Goal: Task Accomplishment & Management: Manage account settings

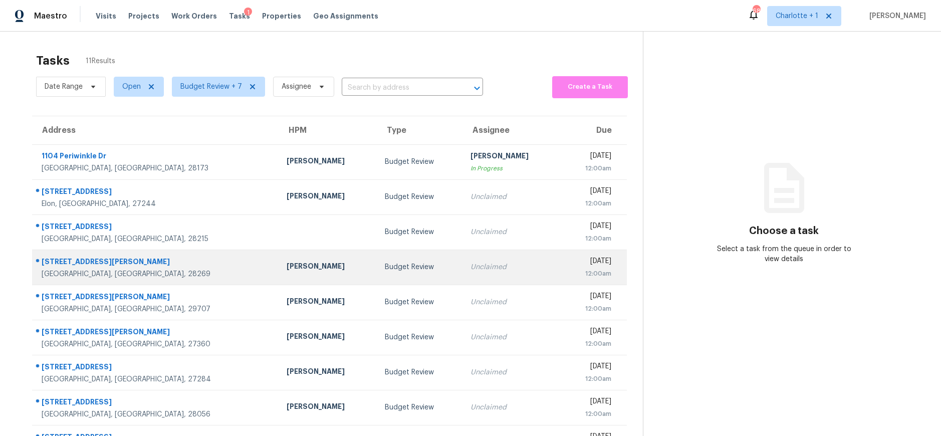
scroll to position [75, 0]
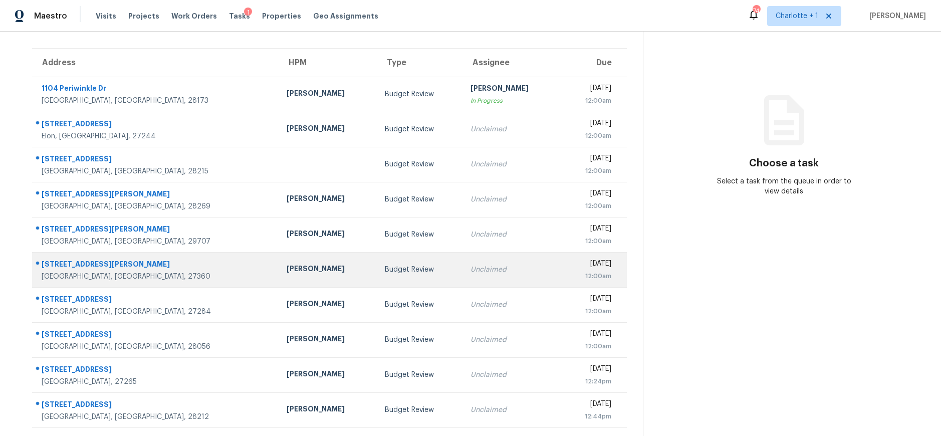
scroll to position [93, 0]
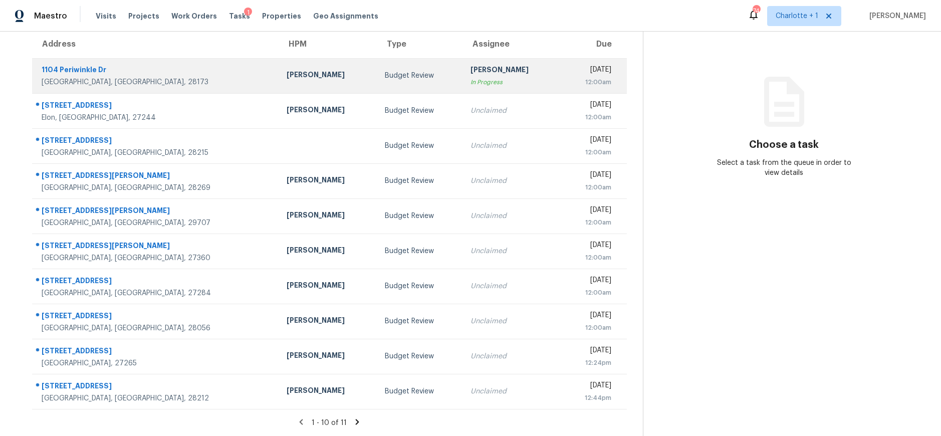
click at [287, 70] on div "[PERSON_NAME]" at bounding box center [328, 76] width 82 height 13
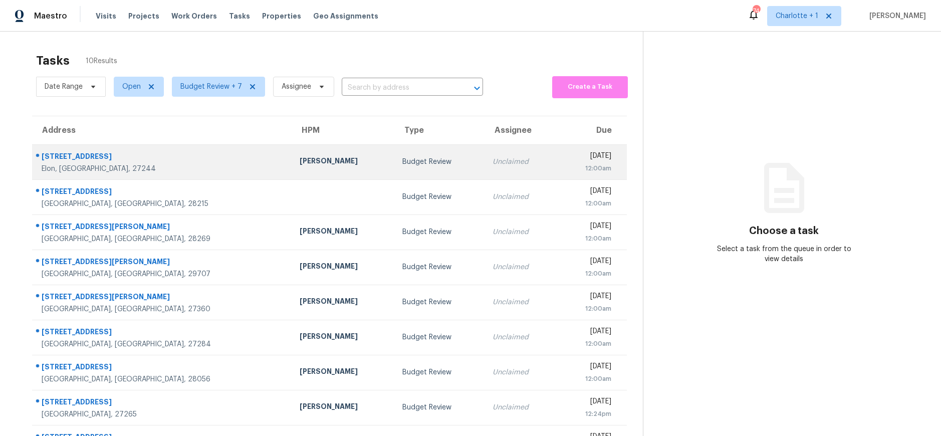
click at [165, 149] on td "[STREET_ADDRESS]" at bounding box center [161, 161] width 259 height 35
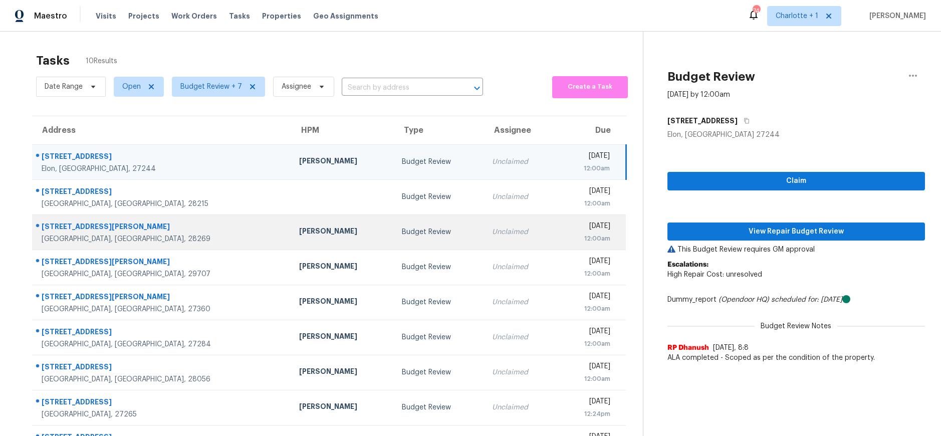
scroll to position [75, 0]
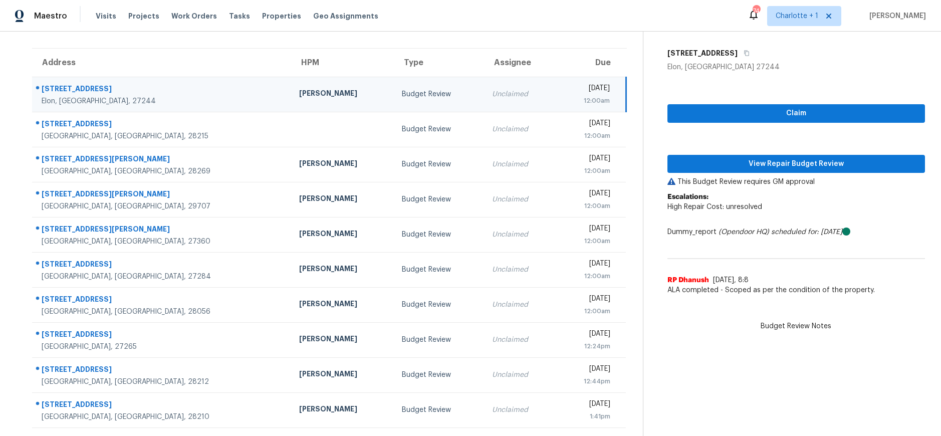
click at [134, 63] on th "Address" at bounding box center [161, 63] width 259 height 28
click at [127, 84] on div "[STREET_ADDRESS]" at bounding box center [162, 90] width 241 height 13
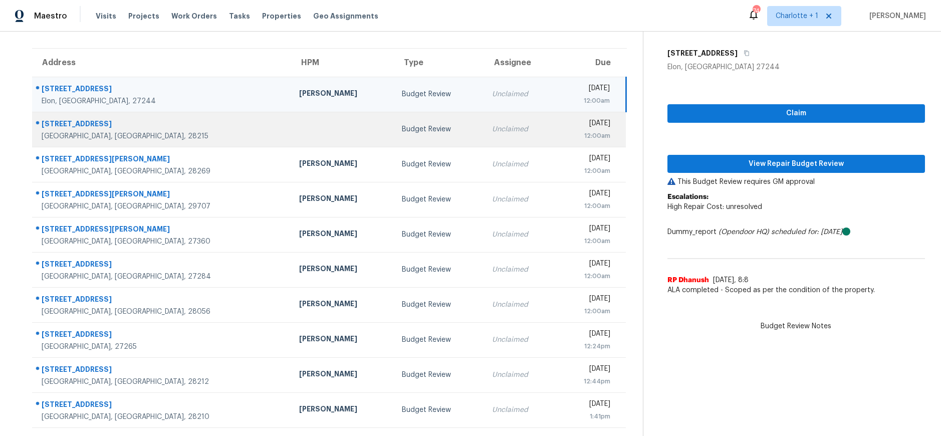
click at [291, 132] on td at bounding box center [342, 129] width 103 height 35
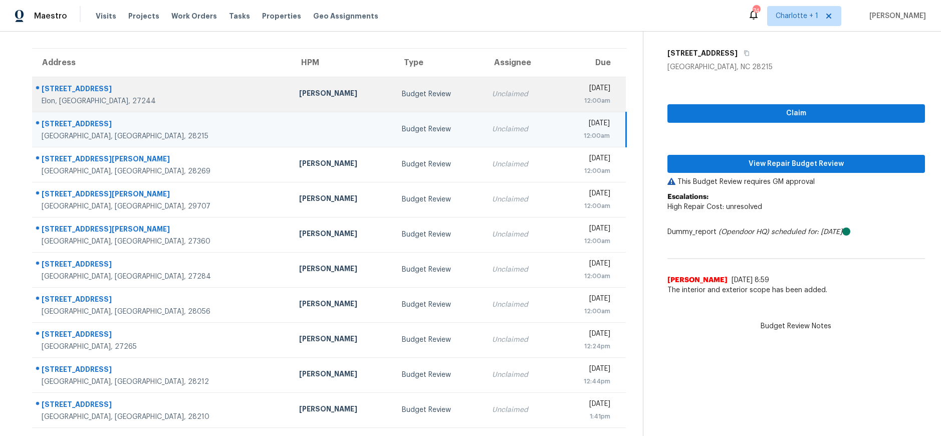
click at [603, 92] on div "Wed, Sep 24th 2025 12:00am" at bounding box center [594, 94] width 61 height 23
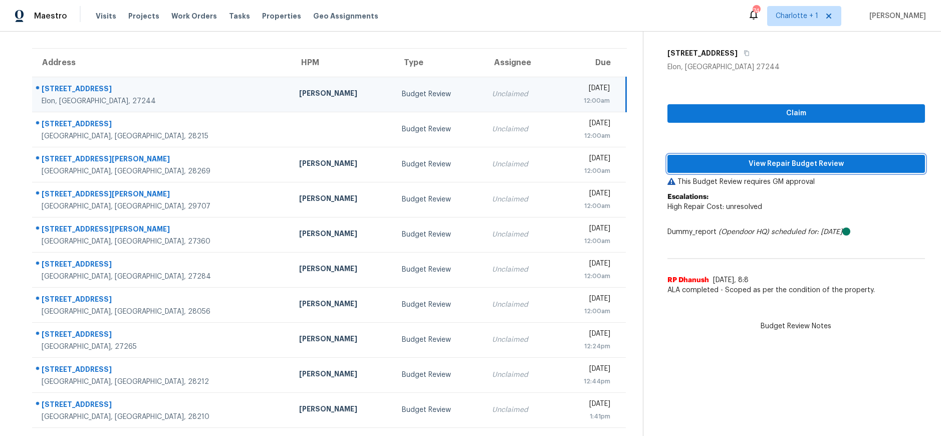
click at [747, 162] on span "View Repair Budget Review" at bounding box center [795, 164] width 241 height 13
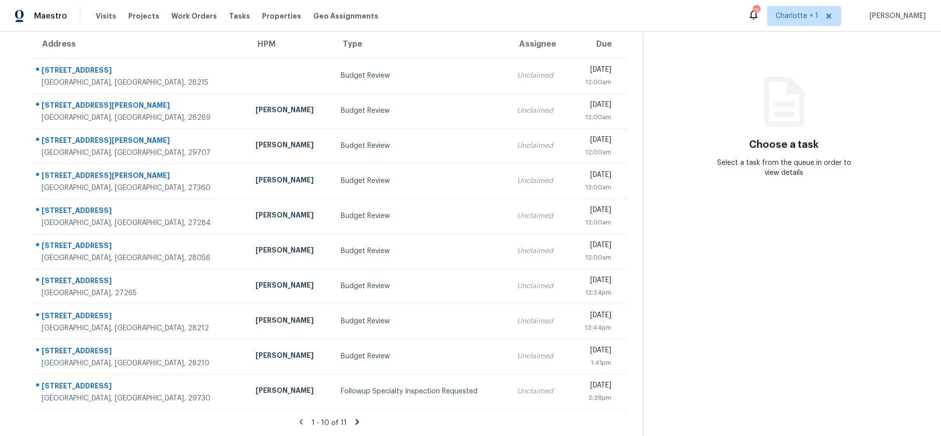
scroll to position [93, 0]
click at [353, 417] on icon at bounding box center [357, 421] width 9 height 9
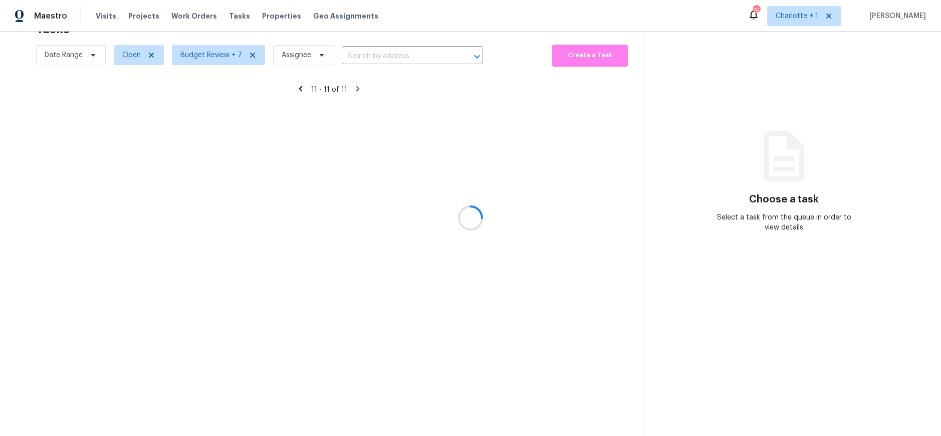
scroll to position [39, 0]
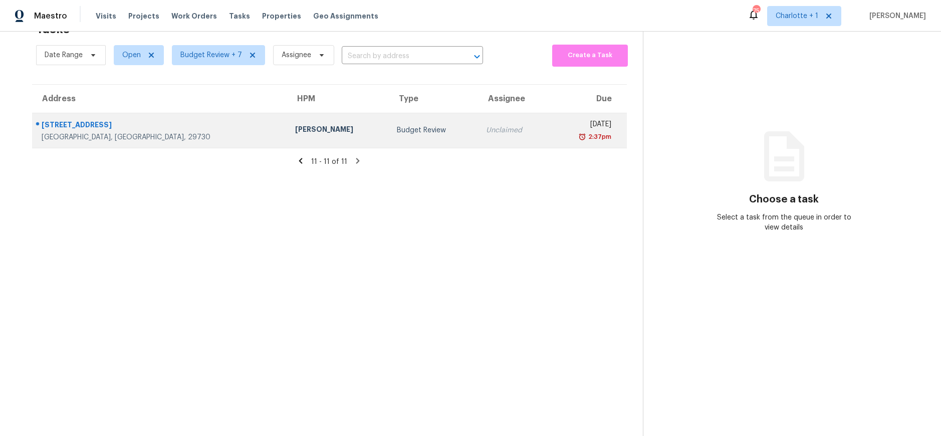
click at [287, 121] on td "[PERSON_NAME]" at bounding box center [338, 130] width 102 height 35
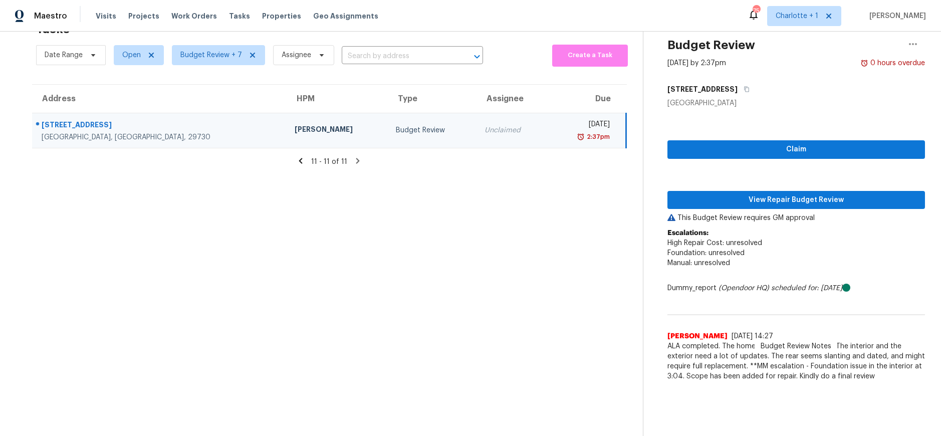
drag, startPoint x: 128, startPoint y: 135, endPoint x: 163, endPoint y: 137, distance: 34.6
click at [128, 135] on td "1349 Eastshire Rd Rock Hill, SC, 29730" at bounding box center [159, 130] width 254 height 35
click at [763, 194] on span "View Repair Budget Review" at bounding box center [795, 200] width 241 height 13
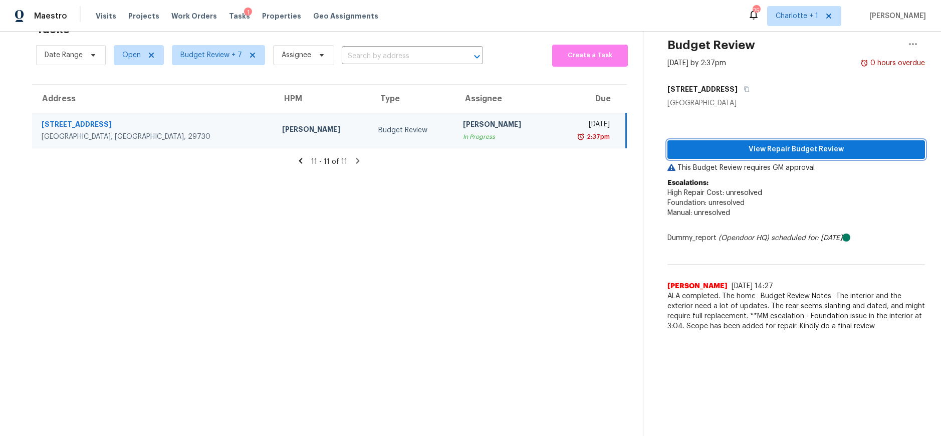
click at [710, 143] on span "View Repair Budget Review" at bounding box center [795, 149] width 241 height 13
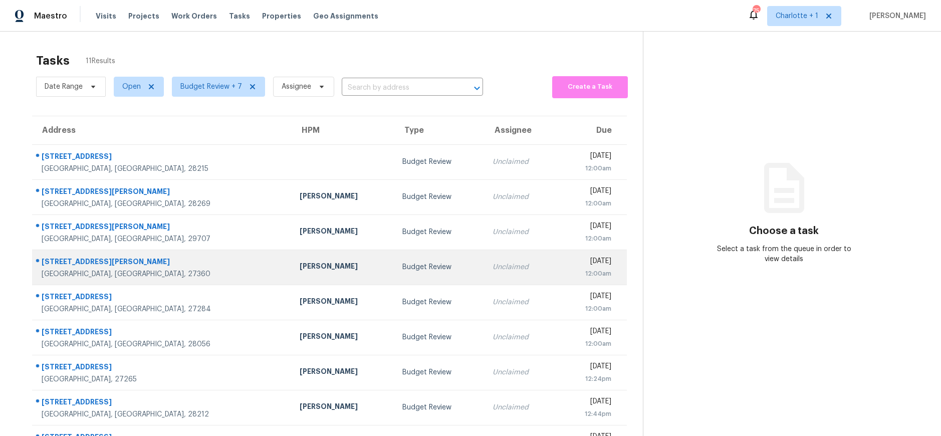
scroll to position [93, 0]
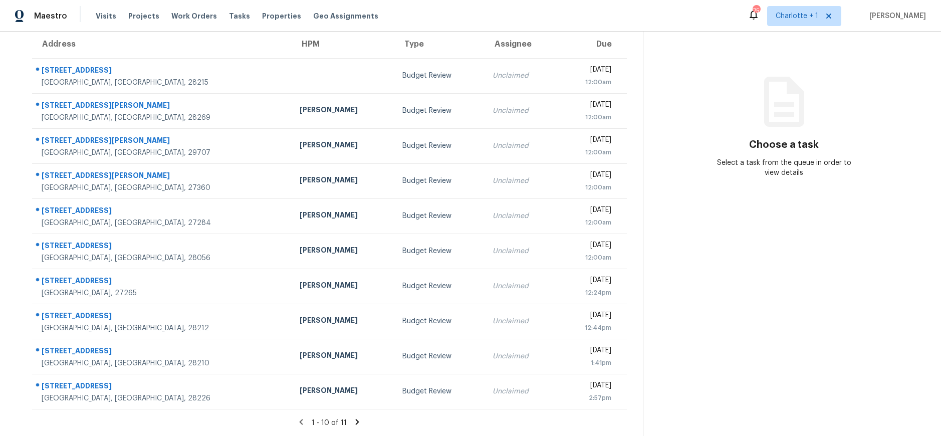
click at [356, 419] on icon at bounding box center [358, 422] width 4 height 6
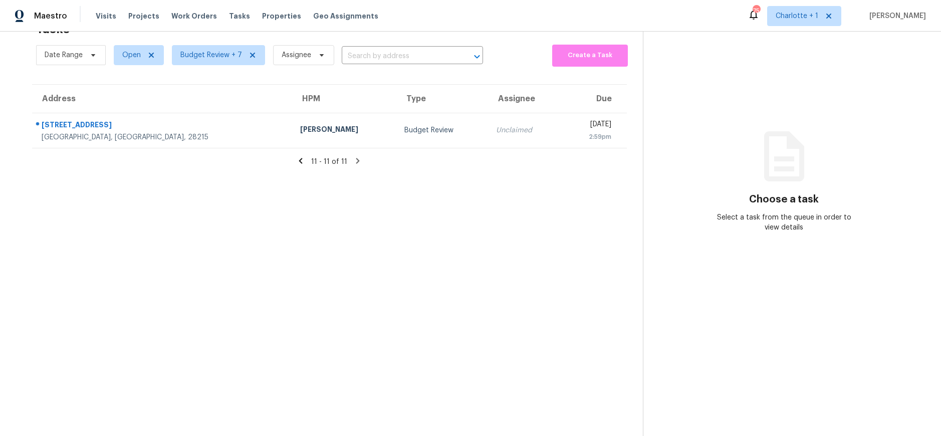
click at [298, 156] on icon at bounding box center [300, 160] width 9 height 9
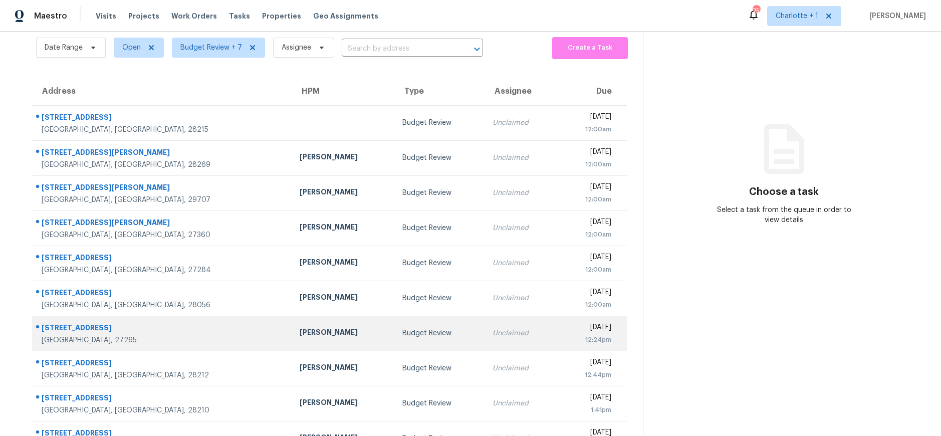
scroll to position [93, 0]
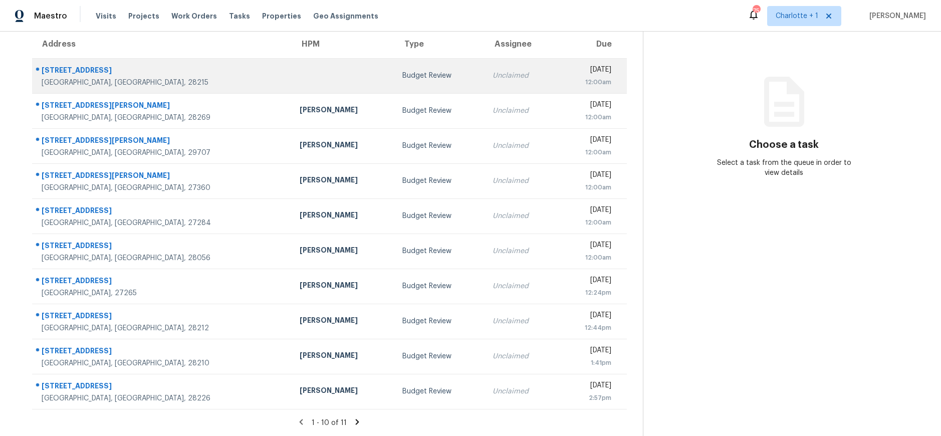
click at [394, 74] on td "Budget Review" at bounding box center [439, 75] width 90 height 35
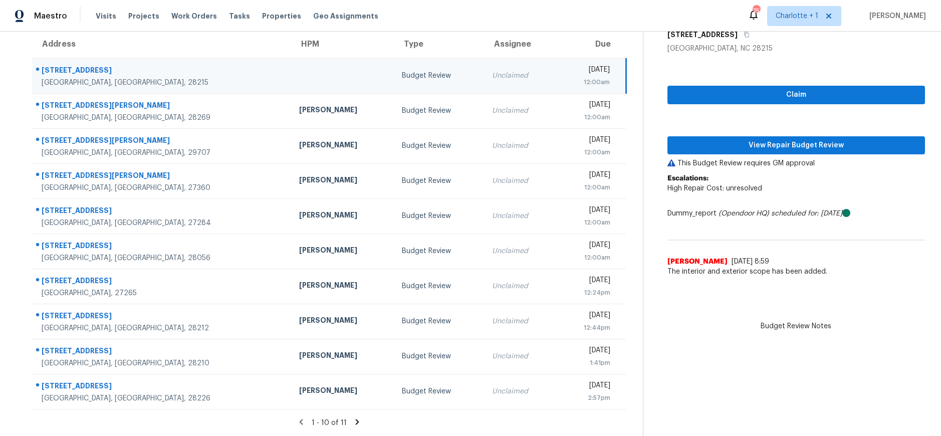
click at [291, 78] on td at bounding box center [342, 75] width 103 height 35
click at [771, 148] on div "Claim View Repair Budget Review This Budget Review requires GM approval Escalat…" at bounding box center [795, 168] width 257 height 228
click at [771, 139] on span "View Repair Budget Review" at bounding box center [795, 145] width 241 height 13
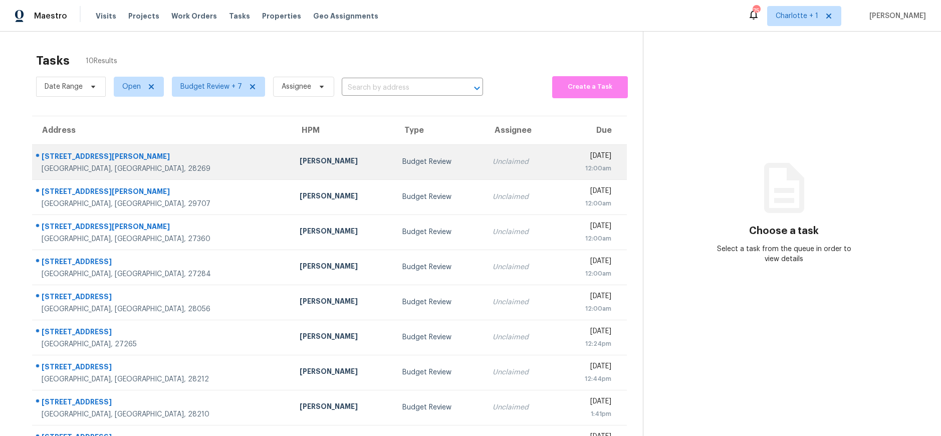
click at [153, 156] on div "1750 Wilburn Park Ln NW" at bounding box center [163, 157] width 242 height 13
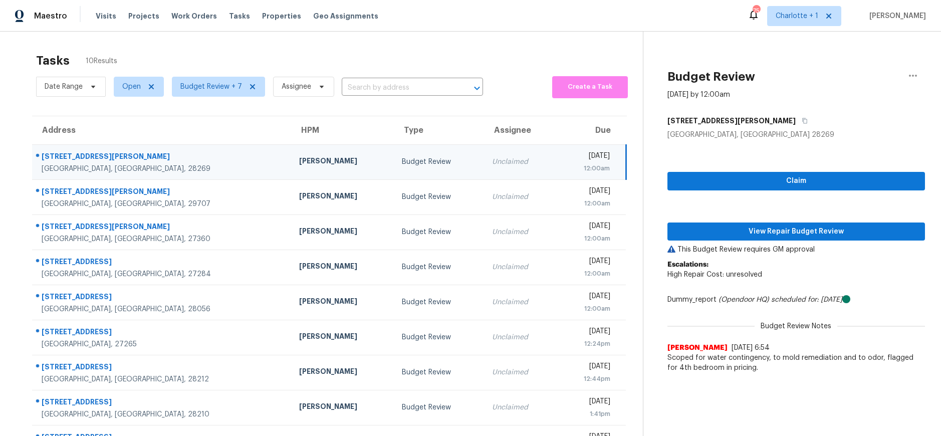
click at [402, 157] on div "Budget Review" at bounding box center [439, 162] width 74 height 10
click at [710, 235] on span "View Repair Budget Review" at bounding box center [795, 231] width 241 height 13
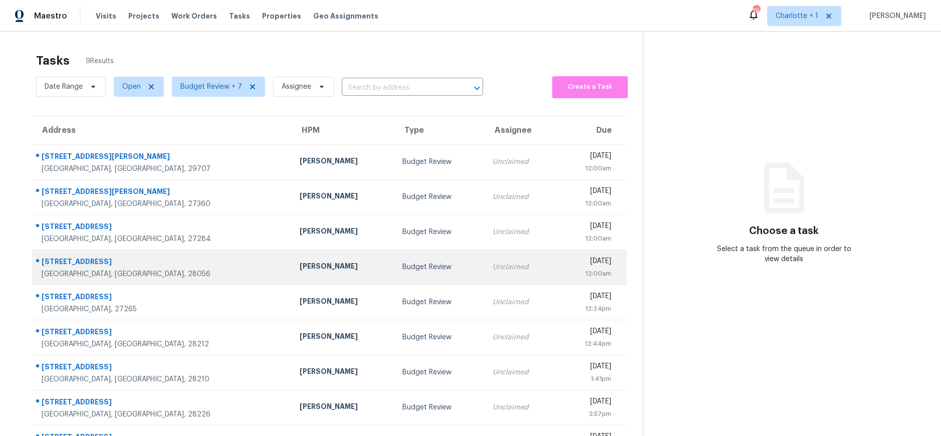
scroll to position [40, 0]
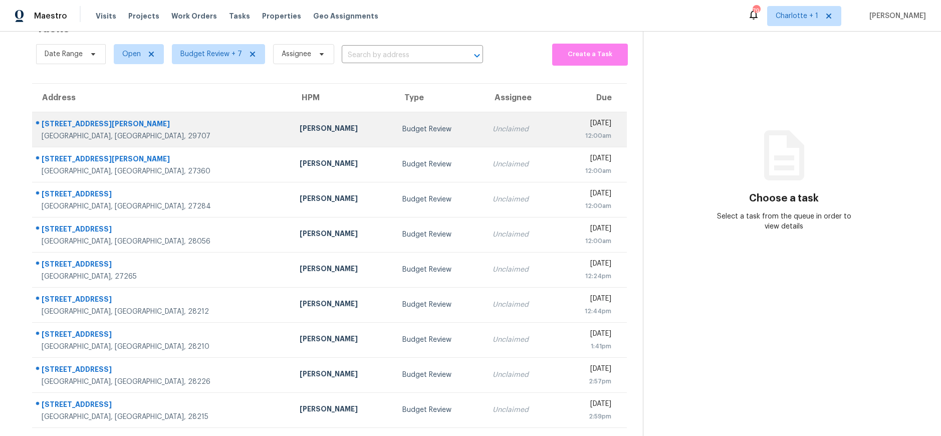
click at [173, 119] on div "[STREET_ADDRESS][PERSON_NAME]" at bounding box center [163, 125] width 242 height 13
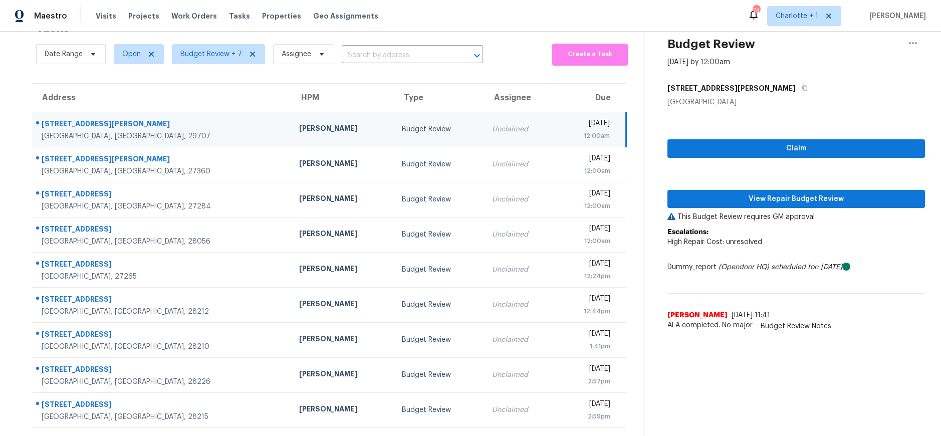
click at [160, 119] on div "[STREET_ADDRESS][PERSON_NAME]" at bounding box center [162, 125] width 241 height 13
click at [731, 194] on span "View Repair Budget Review" at bounding box center [795, 199] width 241 height 13
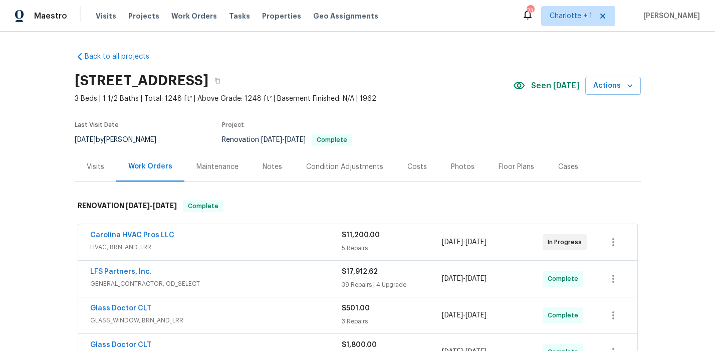
drag, startPoint x: 406, startPoint y: 166, endPoint x: 410, endPoint y: 160, distance: 7.6
click at [407, 166] on div "Costs" at bounding box center [417, 167] width 20 height 10
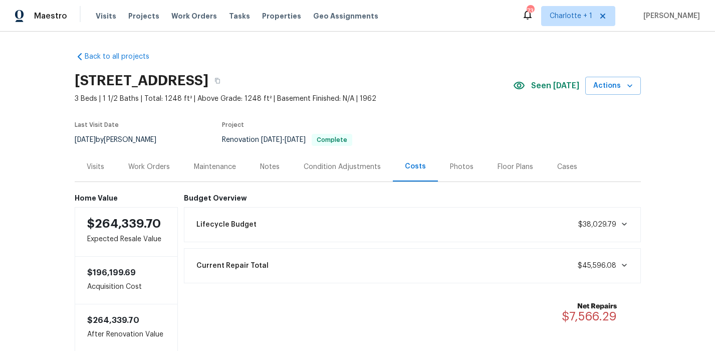
click at [129, 168] on div "Work Orders" at bounding box center [149, 167] width 42 height 10
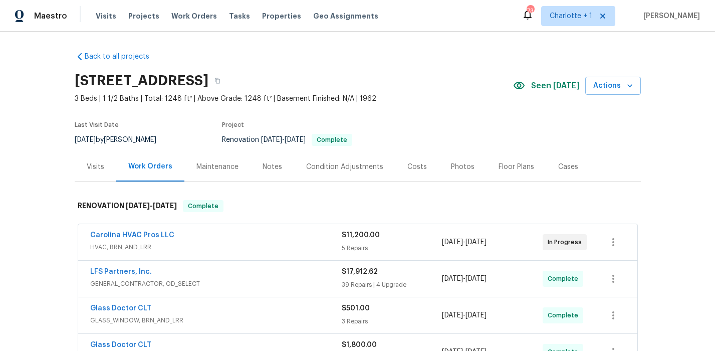
click at [452, 160] on div "Photos" at bounding box center [463, 167] width 48 height 30
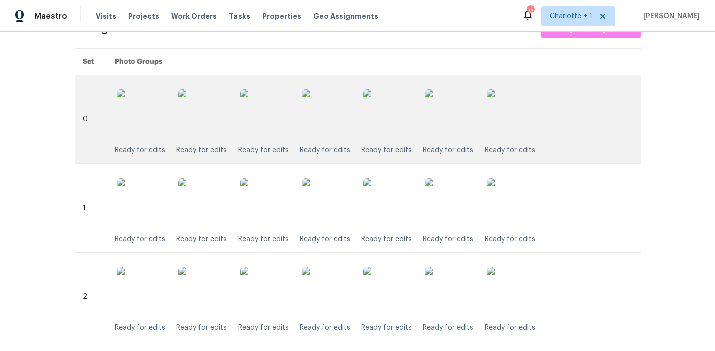
scroll to position [211, 0]
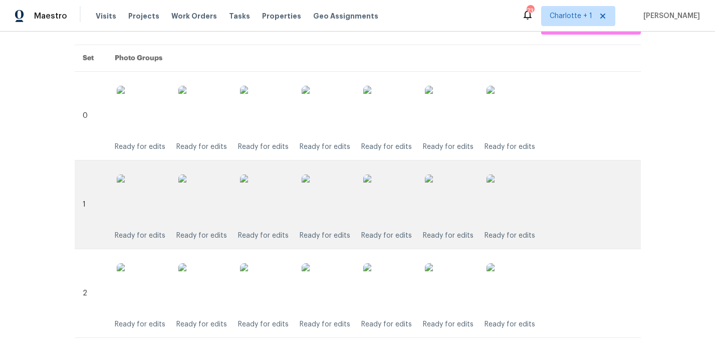
click at [325, 211] on img at bounding box center [327, 199] width 50 height 50
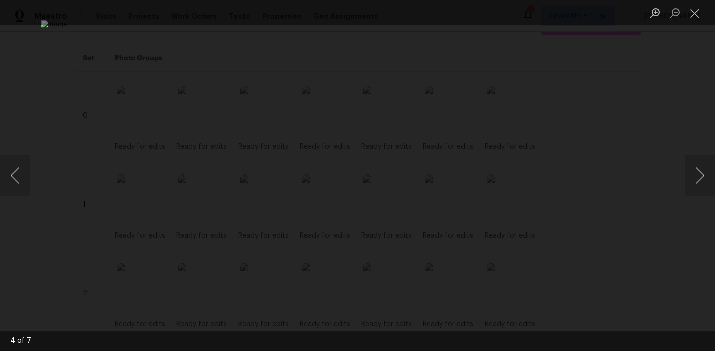
click at [622, 112] on div "Lightbox" at bounding box center [357, 175] width 715 height 351
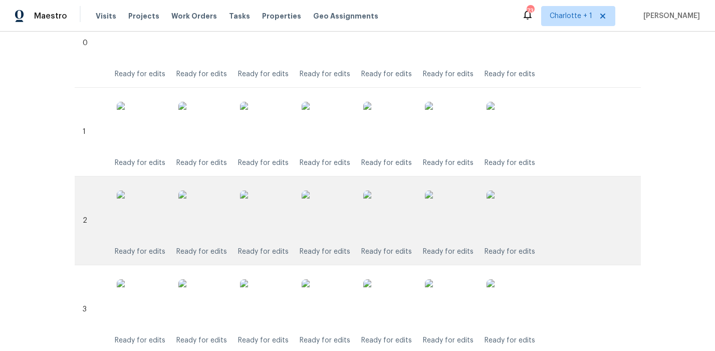
scroll to position [293, 0]
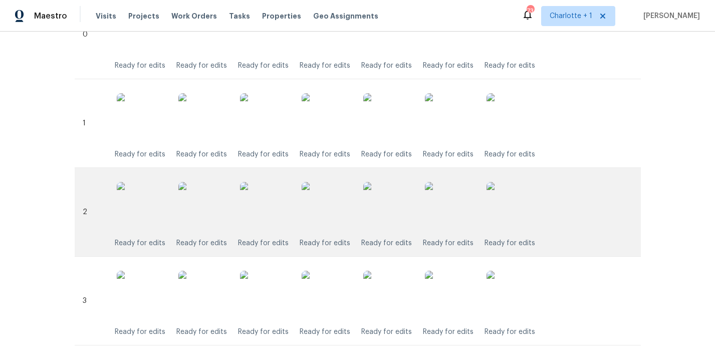
click at [334, 204] on img at bounding box center [327, 207] width 50 height 50
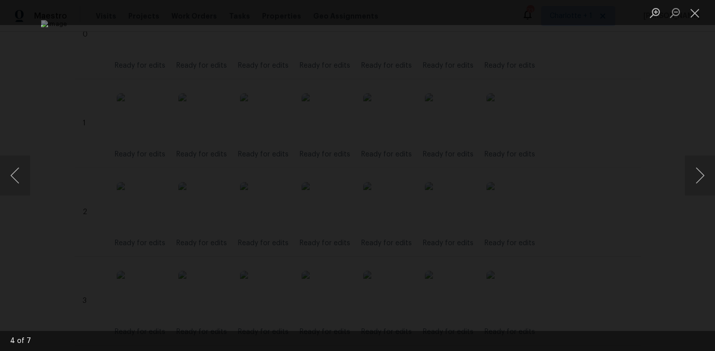
drag, startPoint x: 655, startPoint y: 99, endPoint x: 650, endPoint y: 107, distance: 9.2
click at [655, 99] on div "Lightbox" at bounding box center [357, 175] width 715 height 351
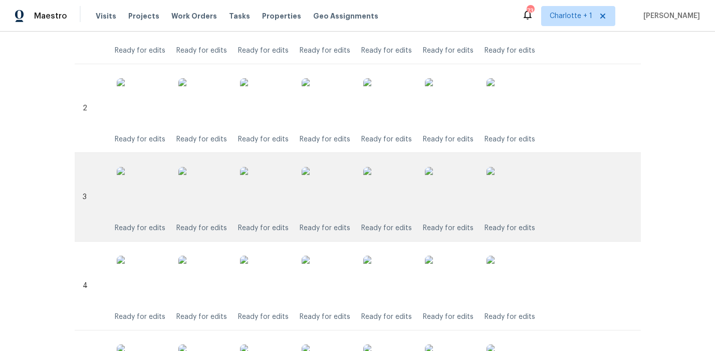
scroll to position [406, 0]
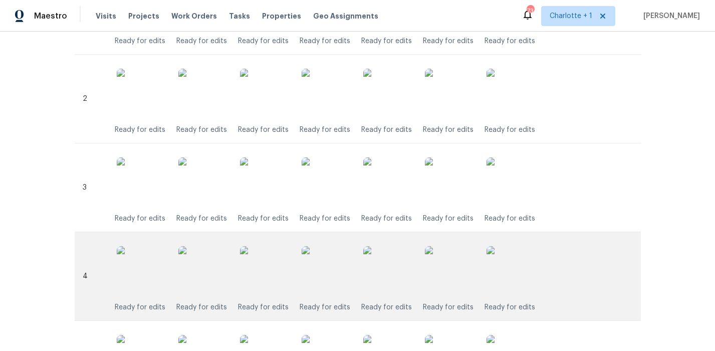
click at [342, 262] on img at bounding box center [327, 271] width 50 height 50
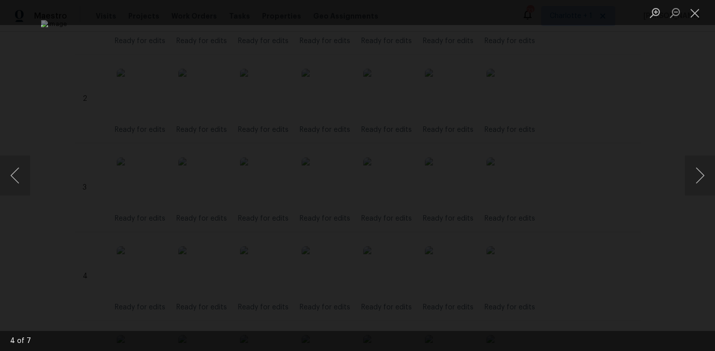
click at [639, 106] on div "Lightbox" at bounding box center [357, 175] width 715 height 351
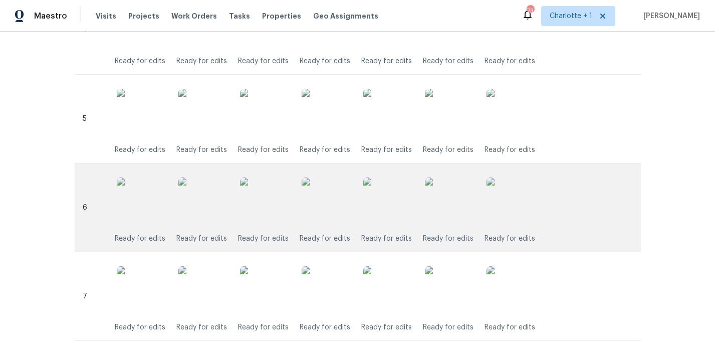
scroll to position [652, 0]
click at [325, 211] on img at bounding box center [327, 202] width 50 height 50
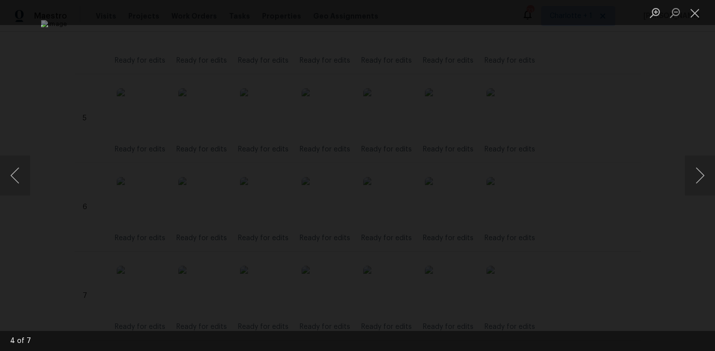
click at [643, 126] on div "Lightbox" at bounding box center [357, 175] width 715 height 351
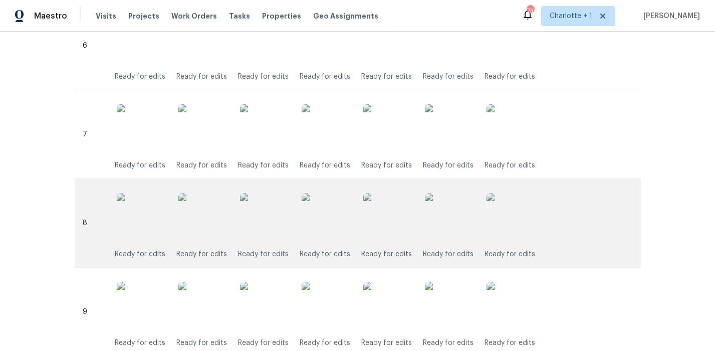
scroll to position [824, 0]
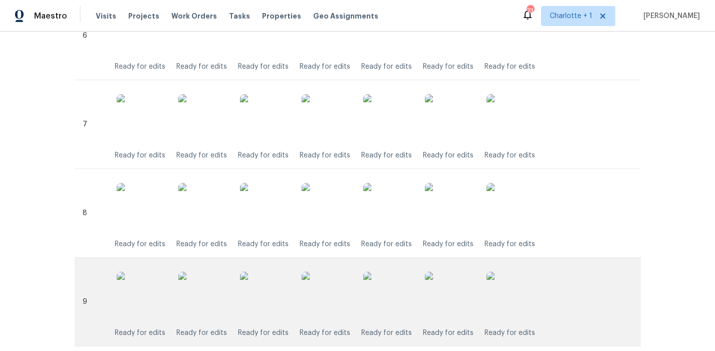
click at [330, 290] on img at bounding box center [327, 297] width 50 height 50
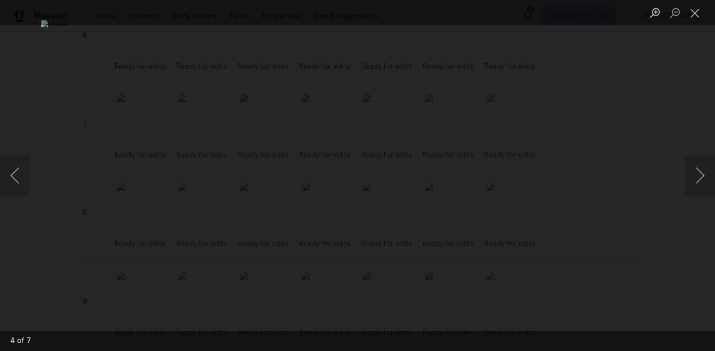
click at [596, 127] on div "Lightbox" at bounding box center [357, 175] width 715 height 351
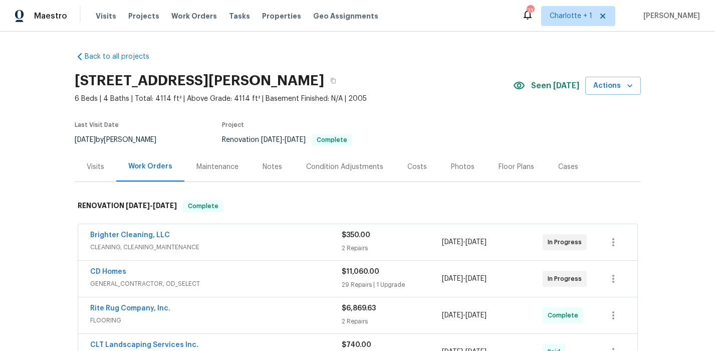
click at [410, 163] on div "Costs" at bounding box center [417, 167] width 20 height 10
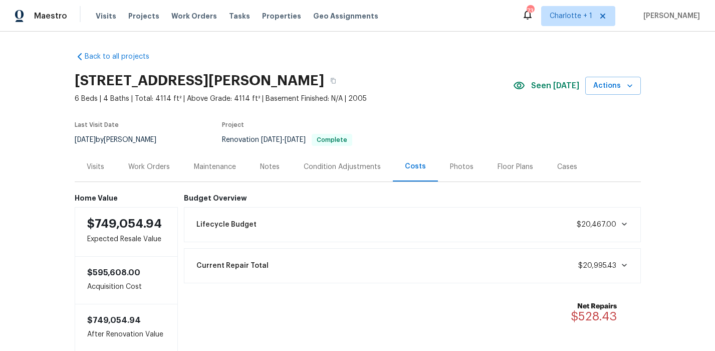
click at [452, 167] on div "Photos" at bounding box center [462, 167] width 24 height 10
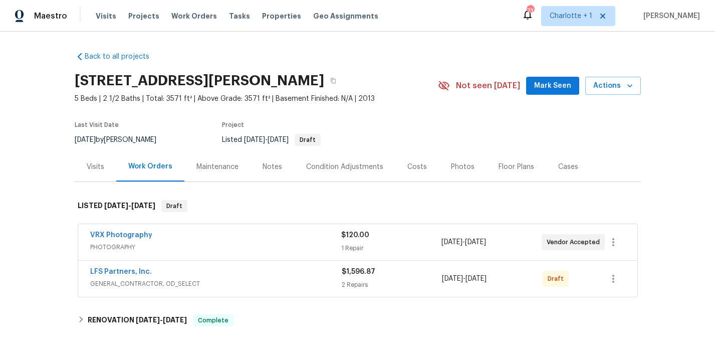
click at [407, 162] on div "Costs" at bounding box center [417, 167] width 20 height 10
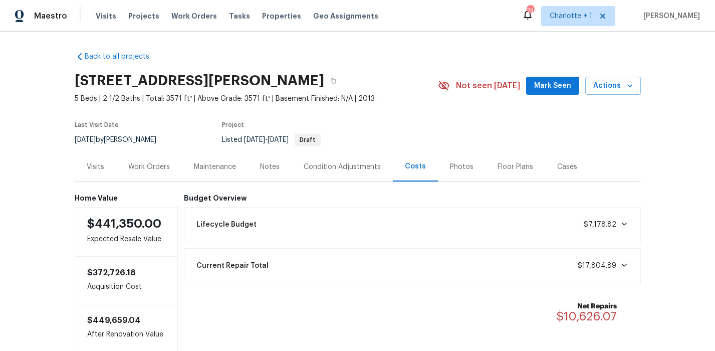
scroll to position [51, 0]
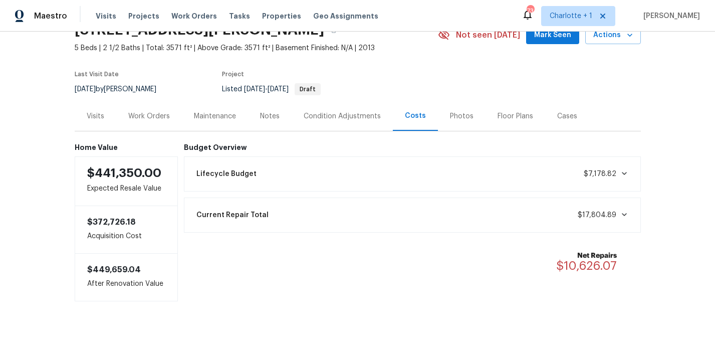
click at [150, 116] on div "Work Orders" at bounding box center [149, 116] width 42 height 10
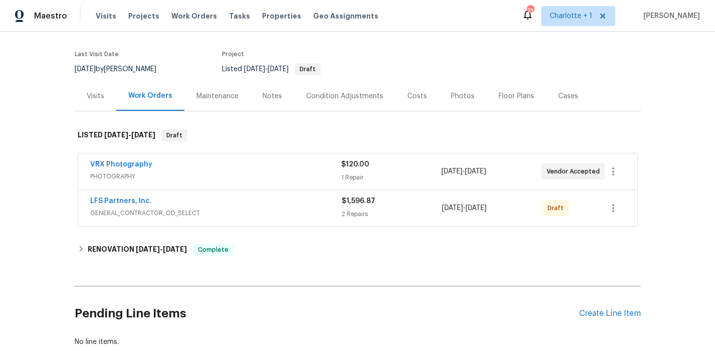
scroll to position [71, 0]
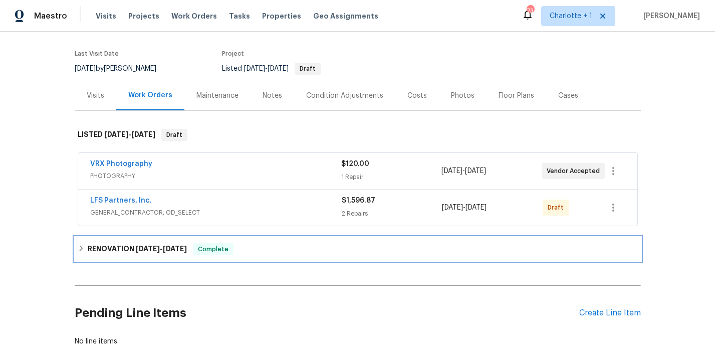
click at [250, 258] on div "RENOVATION 9/9/25 - 10/1/25 Complete" at bounding box center [358, 249] width 566 height 24
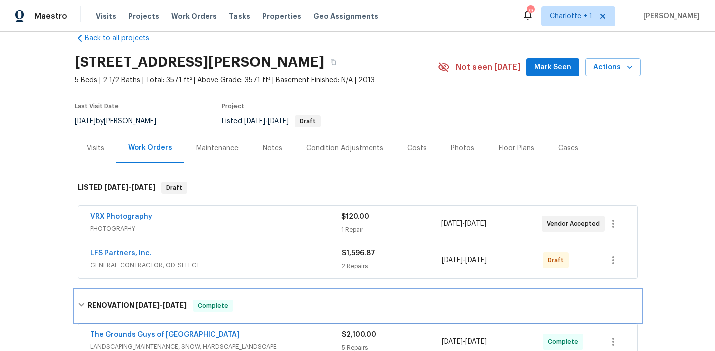
scroll to position [32, 0]
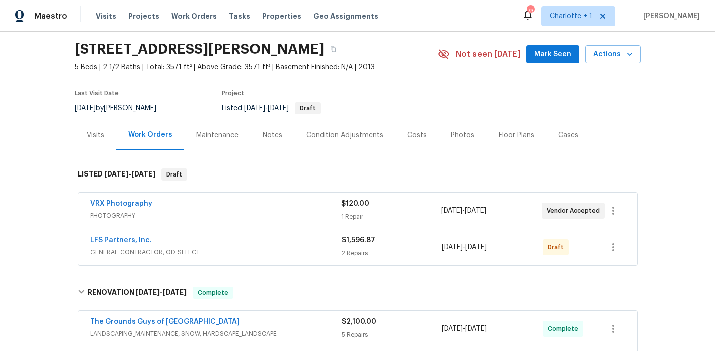
click at [282, 136] on div "Notes" at bounding box center [272, 135] width 44 height 30
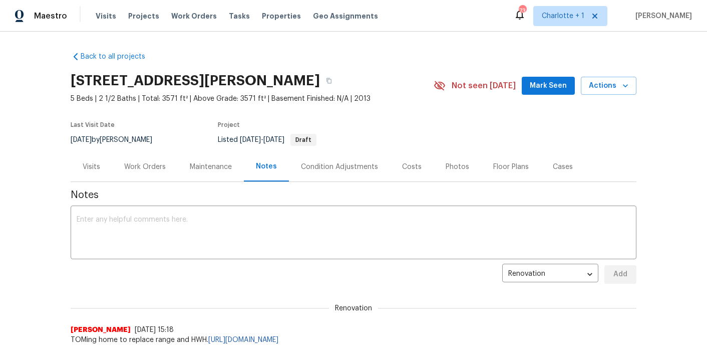
click at [21, 111] on div "Back to all projects 133 Devynn Ridge Ct, Mount Holly, NC 28120 5 Beds | 2 1/2 …" at bounding box center [353, 191] width 707 height 319
drag, startPoint x: 409, startPoint y: 36, endPoint x: 414, endPoint y: 29, distance: 8.9
click at [409, 35] on div "Back to all projects 133 Devynn Ridge Ct, Mount Holly, NC 28120 5 Beds | 2 1/2 …" at bounding box center [353, 191] width 707 height 319
click at [431, 37] on div "Back to all projects 133 Devynn Ridge Ct, Mount Holly, NC 28120 5 Beds | 2 1/2 …" at bounding box center [353, 191] width 707 height 319
drag, startPoint x: 32, startPoint y: 63, endPoint x: 185, endPoint y: 46, distance: 154.7
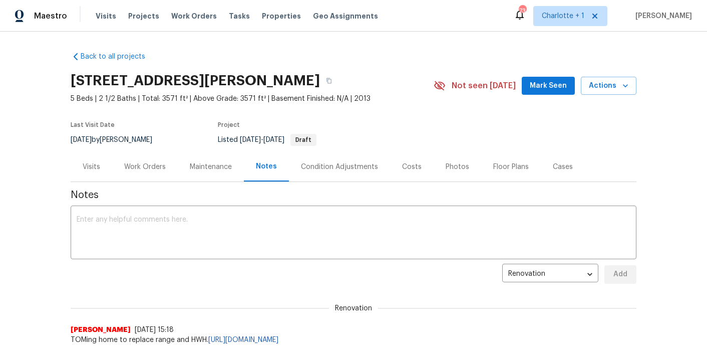
click at [45, 59] on div "Back to all projects 133 Devynn Ridge Ct, Mount Holly, NC 28120 5 Beds | 2 1/2 …" at bounding box center [353, 191] width 707 height 319
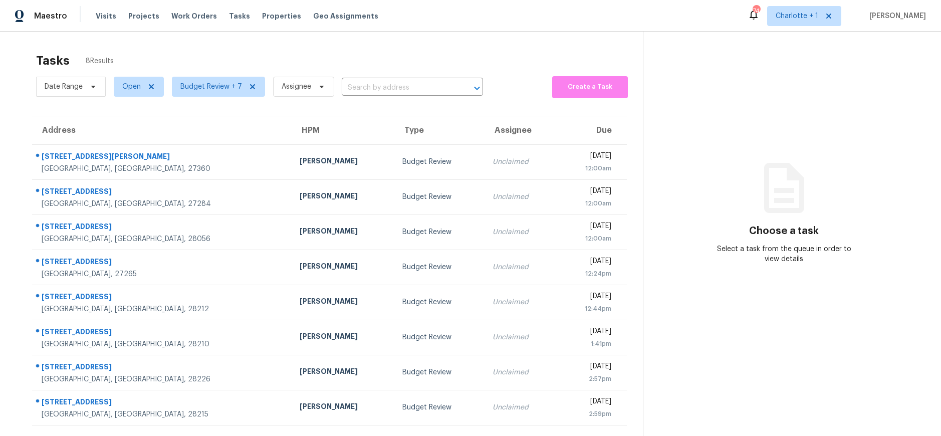
scroll to position [39, 0]
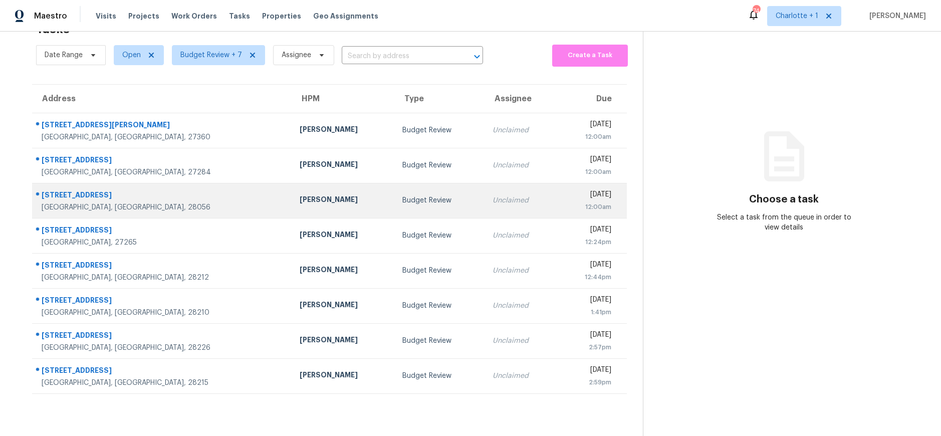
click at [492, 195] on div "Unclaimed" at bounding box center [520, 200] width 56 height 10
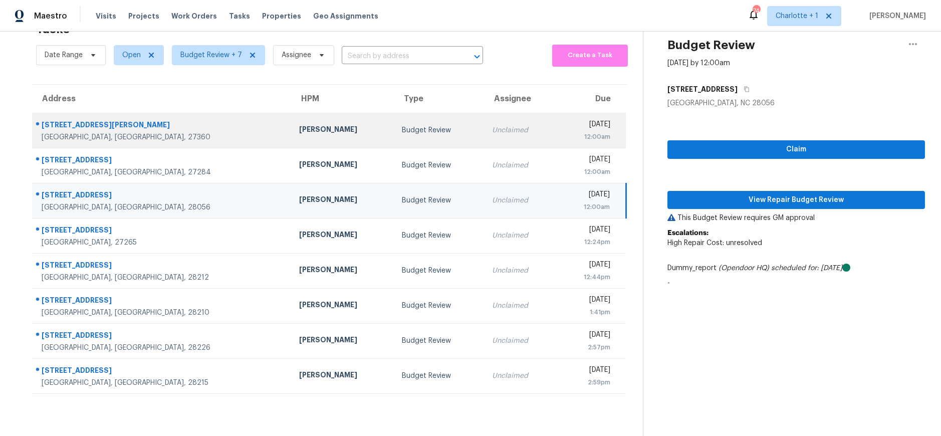
click at [394, 123] on td "Budget Review" at bounding box center [439, 130] width 90 height 35
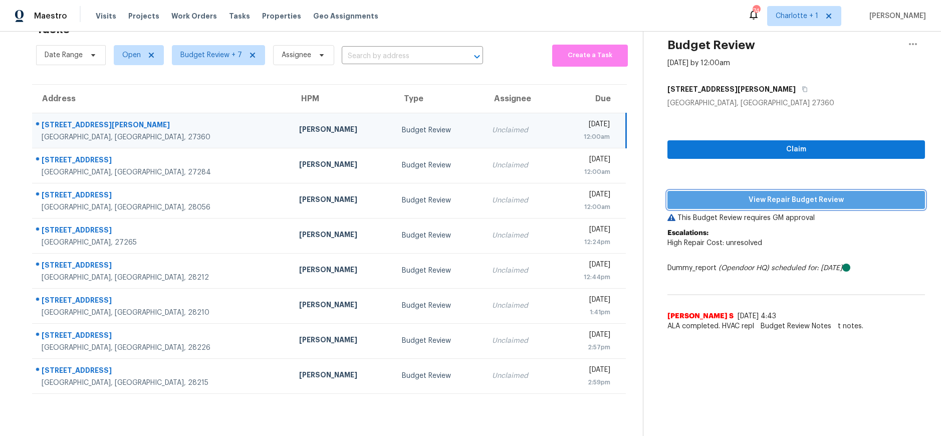
click at [733, 191] on button "View Repair Budget Review" at bounding box center [795, 200] width 257 height 19
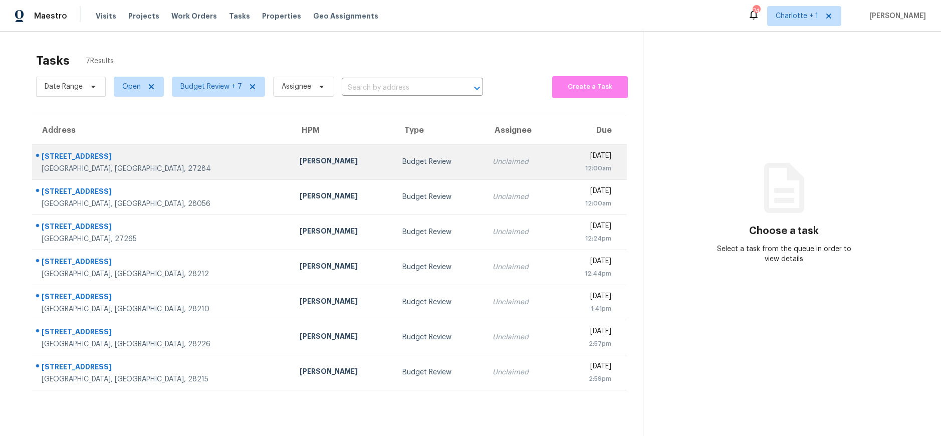
click at [299, 158] on td "[PERSON_NAME]" at bounding box center [343, 161] width 103 height 35
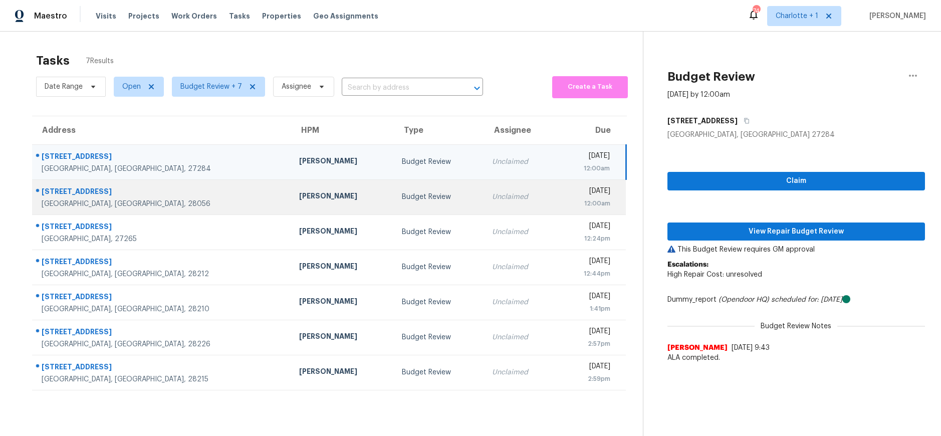
click at [291, 189] on td "[PERSON_NAME]" at bounding box center [342, 196] width 103 height 35
